Goal: Information Seeking & Learning: Learn about a topic

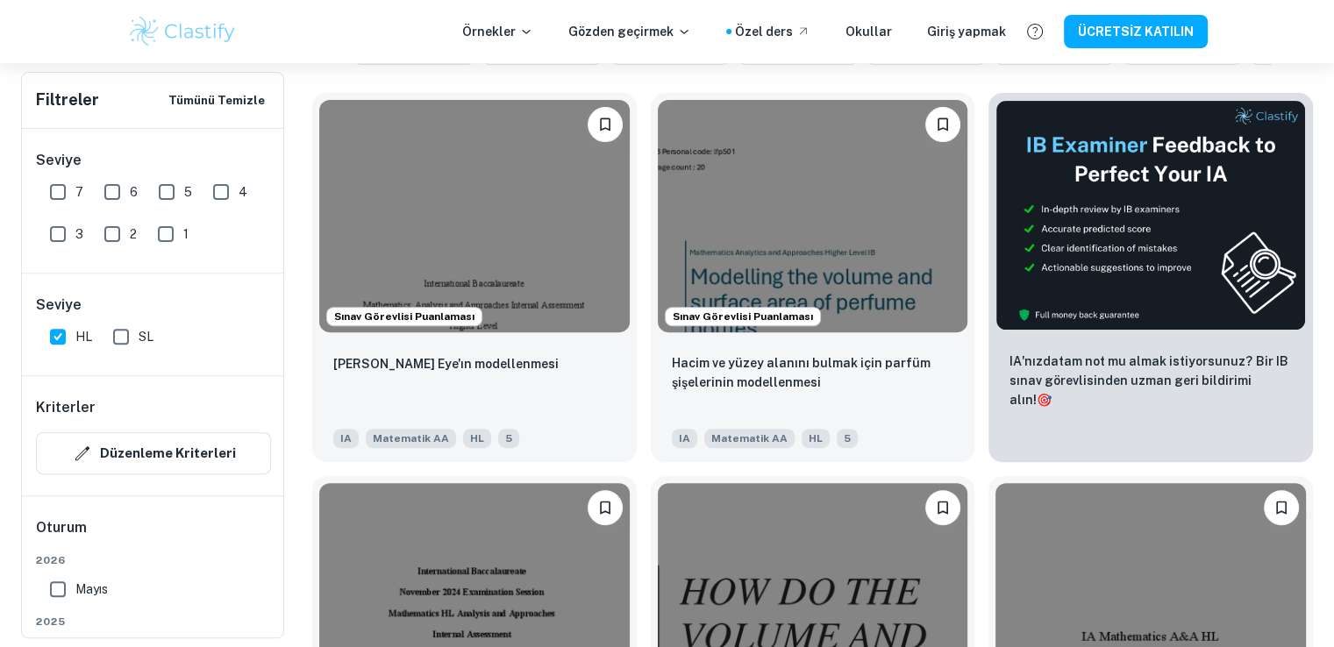
checkbox input "true"
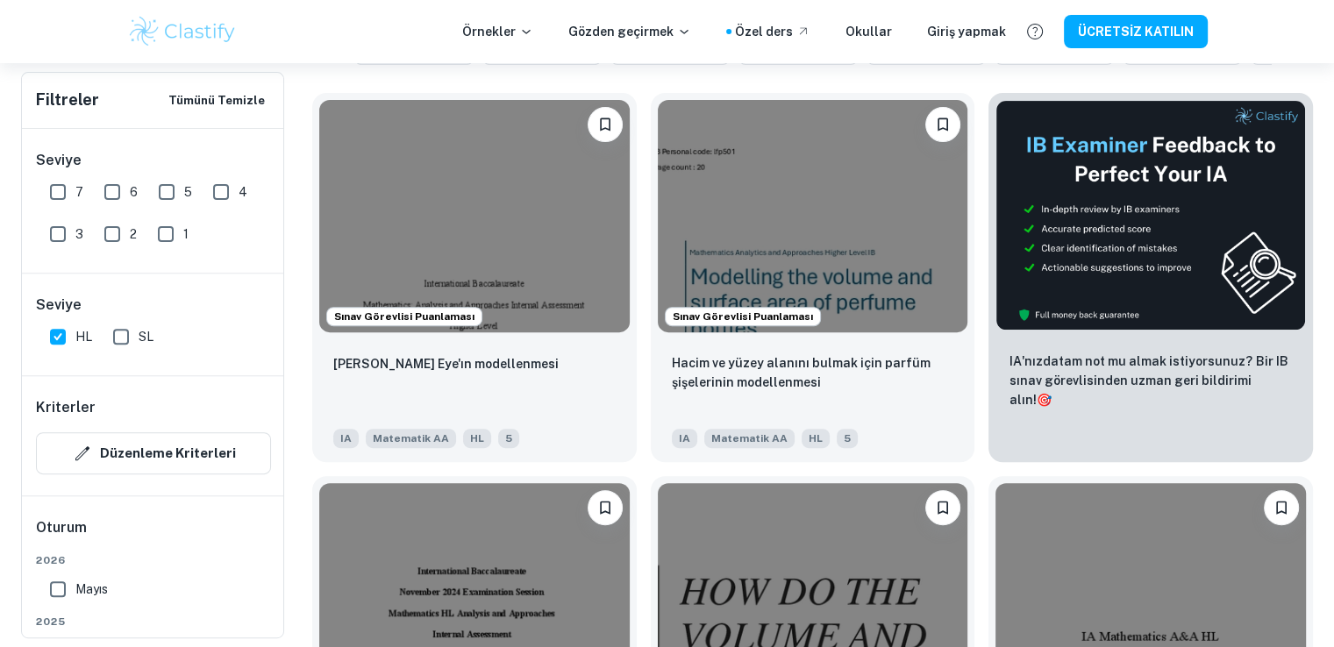
scroll to position [570, 0]
click at [488, 299] on img at bounding box center [474, 216] width 310 height 232
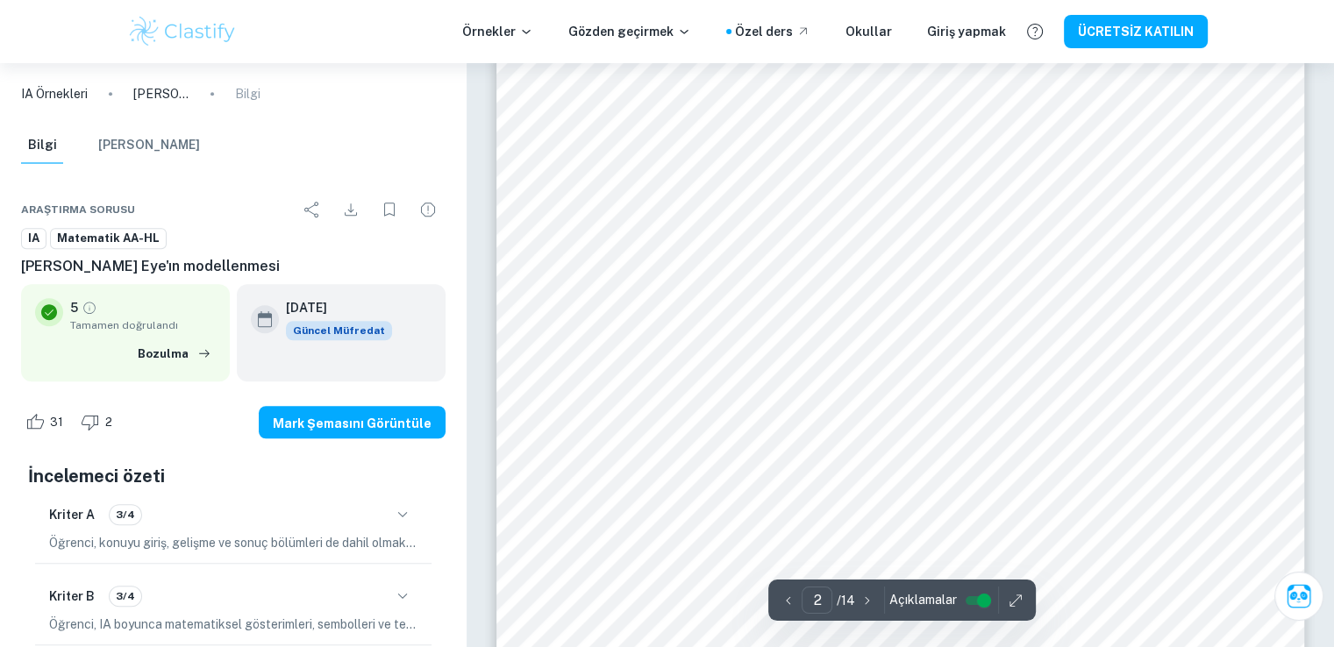
scroll to position [1484, 0]
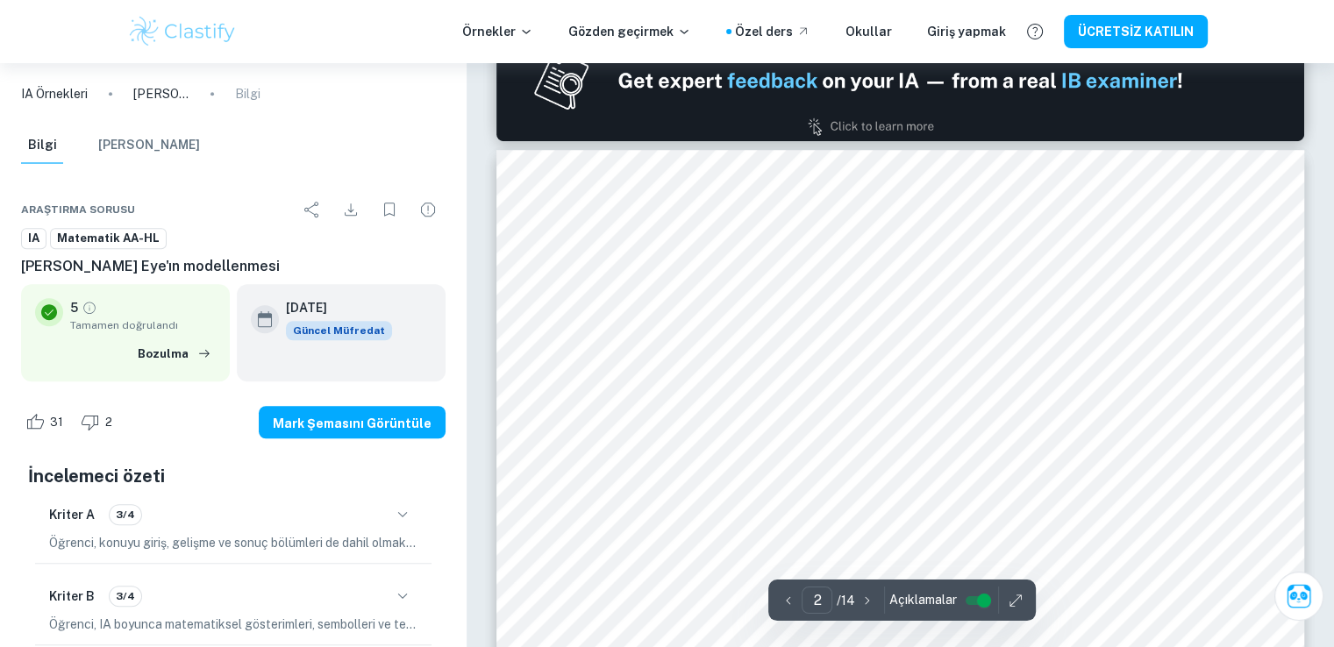
type input "1"
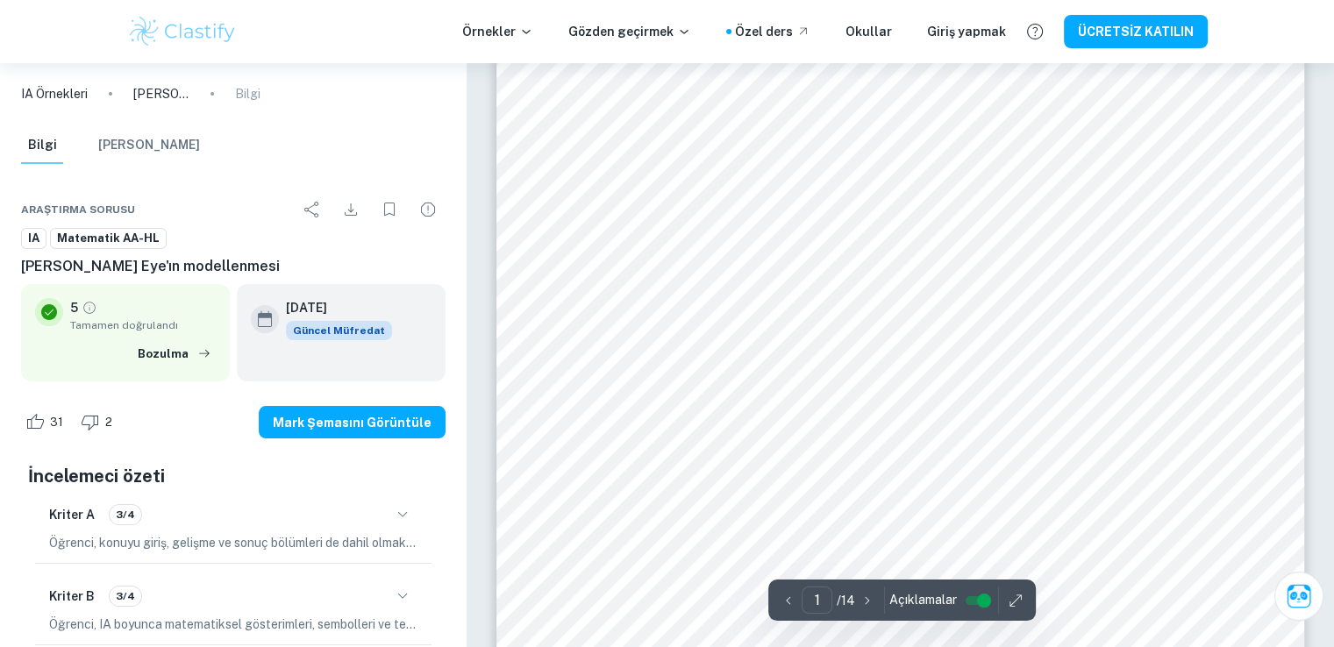
scroll to position [0, 0]
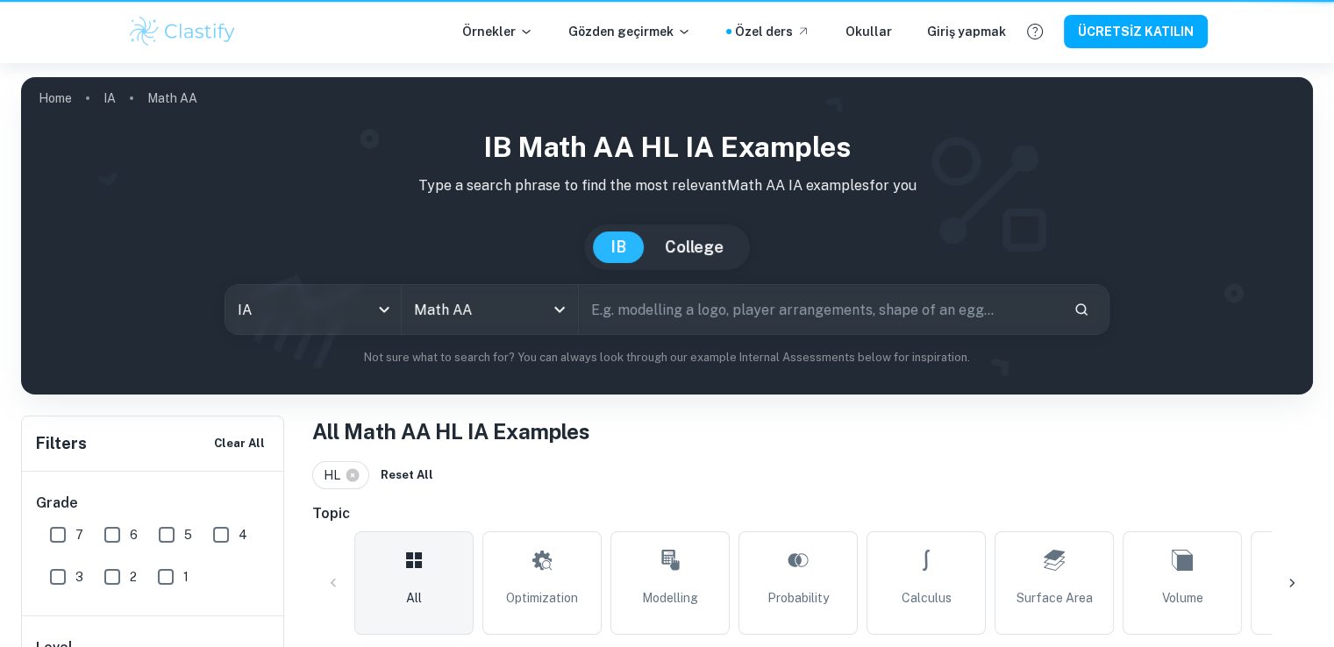
scroll to position [570, 0]
